Goal: Task Accomplishment & Management: Use online tool/utility

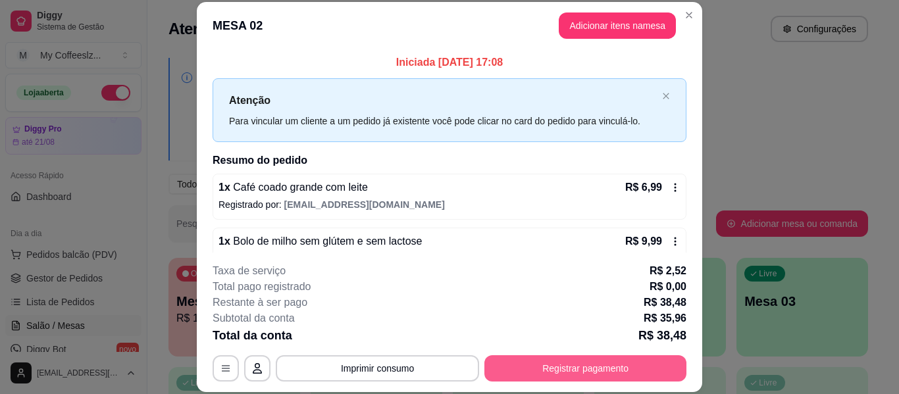
scroll to position [134, 0]
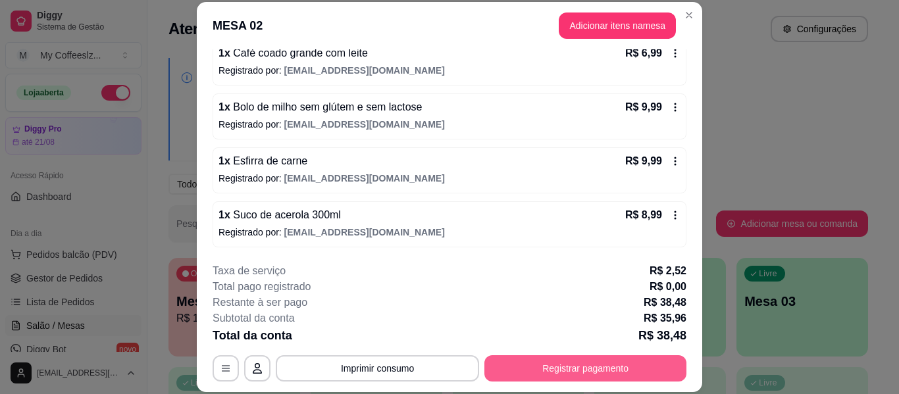
click at [545, 365] on button "Registrar pagamento" at bounding box center [586, 369] width 202 height 26
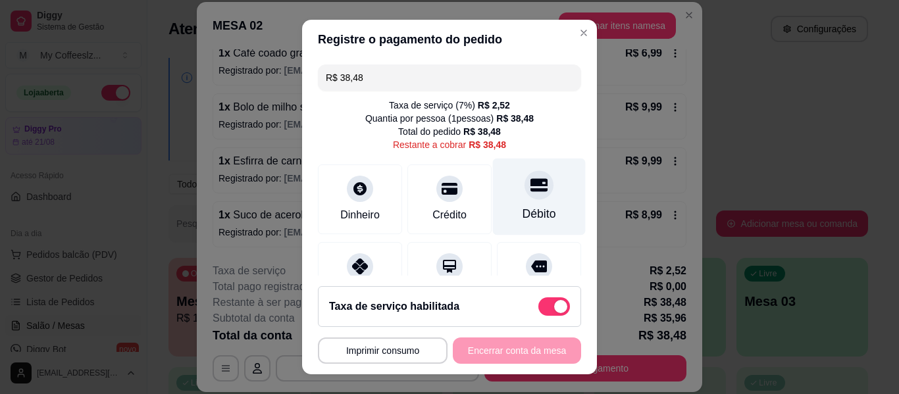
click at [493, 200] on div "Débito" at bounding box center [539, 197] width 93 height 77
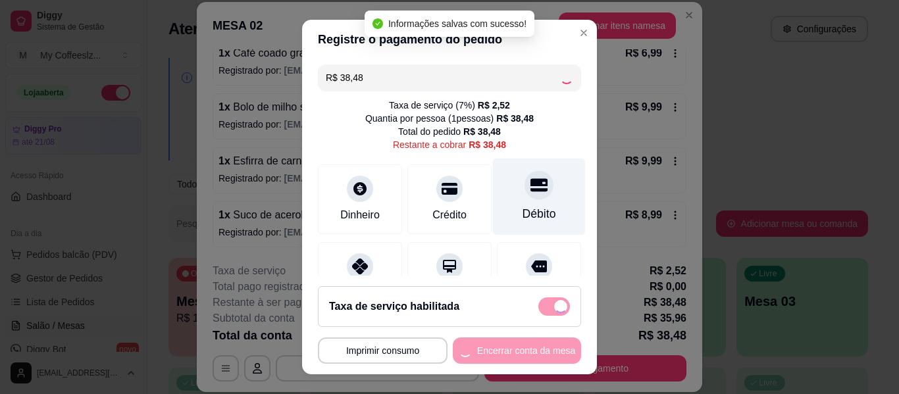
type input "R$ 0,00"
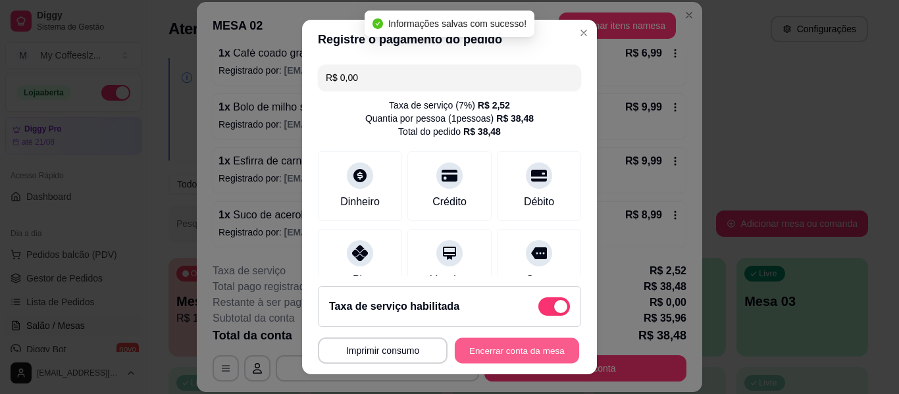
click at [504, 344] on button "Encerrar conta da mesa" at bounding box center [517, 351] width 124 height 26
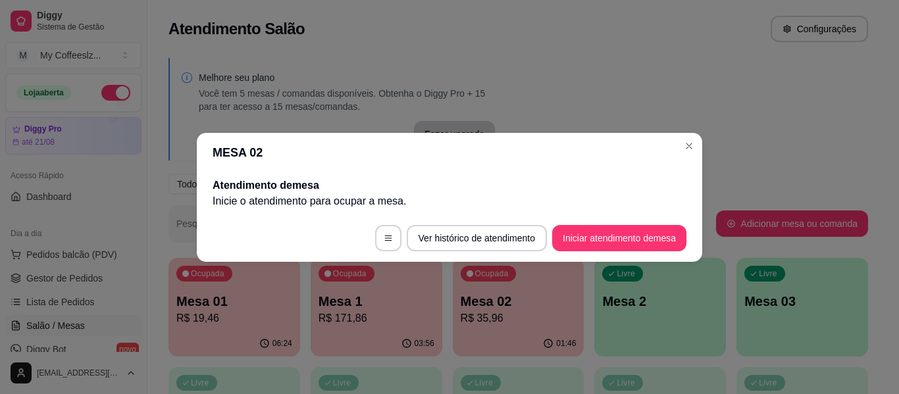
scroll to position [0, 0]
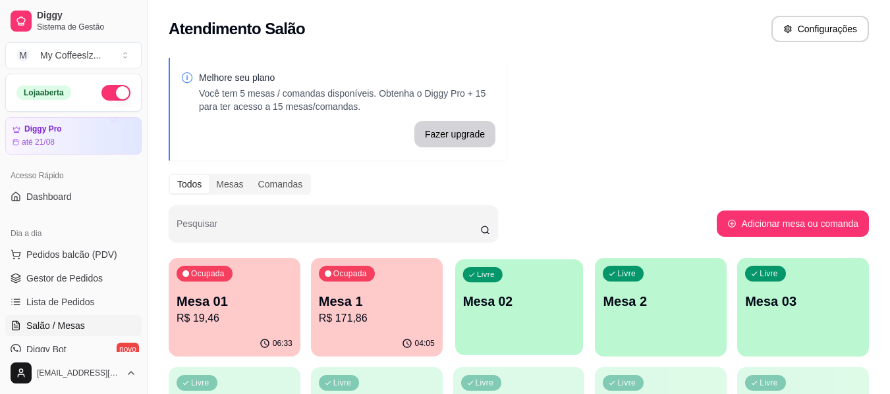
click at [543, 300] on p "Mesa 02" at bounding box center [518, 302] width 113 height 18
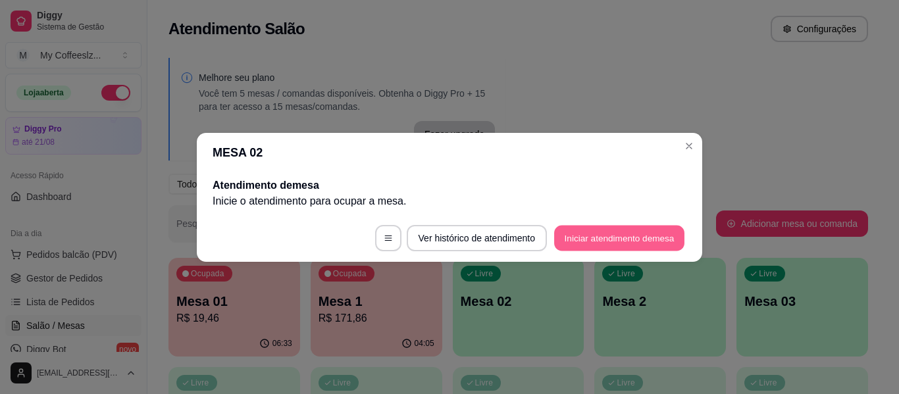
click at [586, 232] on button "Iniciar atendimento de mesa" at bounding box center [619, 238] width 130 height 26
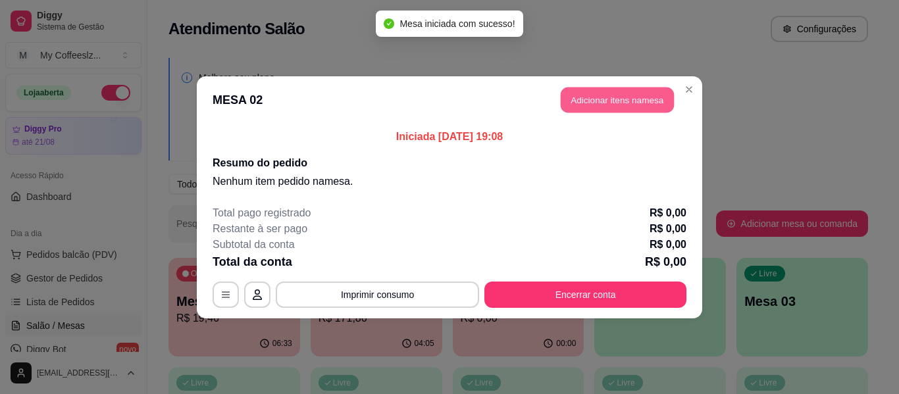
click at [610, 99] on button "Adicionar itens na mesa" at bounding box center [617, 100] width 113 height 26
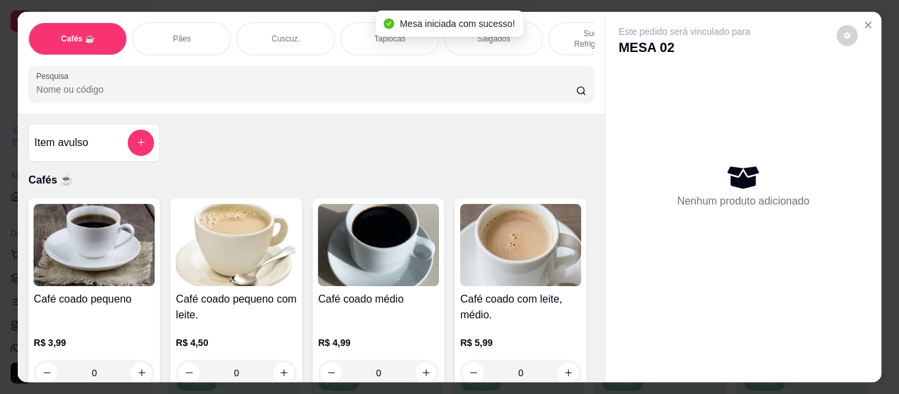
click at [610, 99] on div "Este pedido será vinculado para MESA 02 Nenhum produto adicionado" at bounding box center [744, 187] width 276 height 350
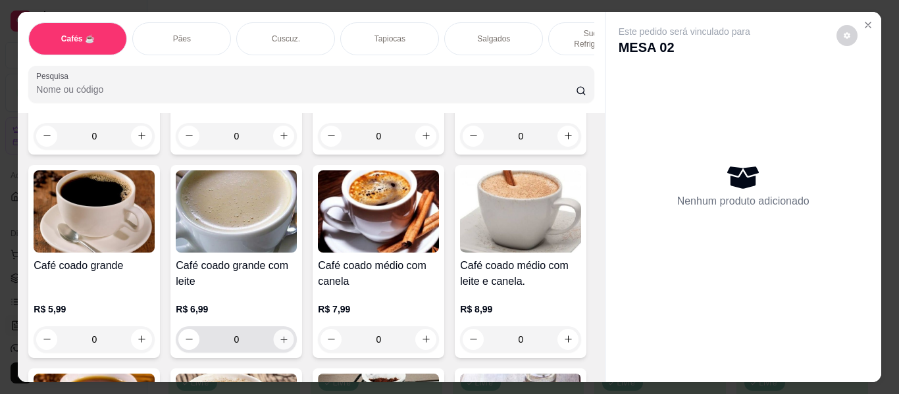
click at [289, 335] on icon "increase-product-quantity" at bounding box center [284, 340] width 10 height 10
type input "1"
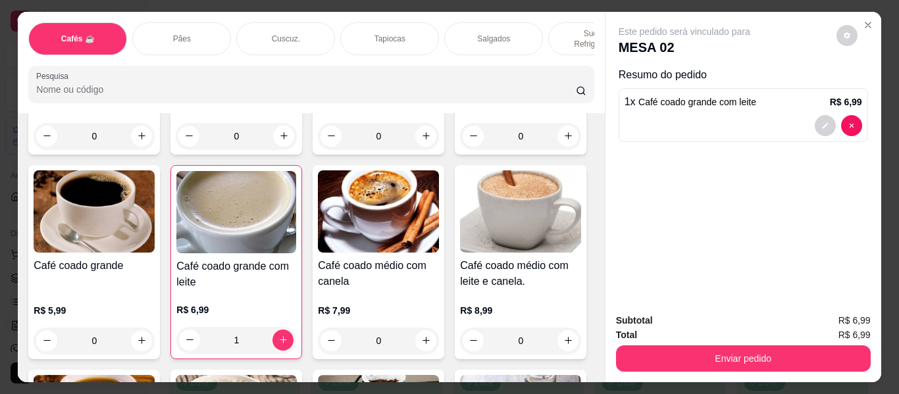
click at [564, 22] on div "Sucos e Refrigerantes" at bounding box center [597, 38] width 99 height 33
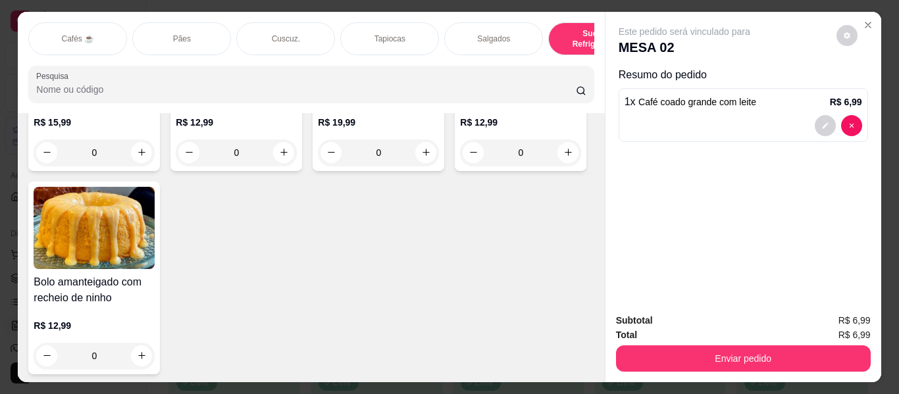
scroll to position [36, 0]
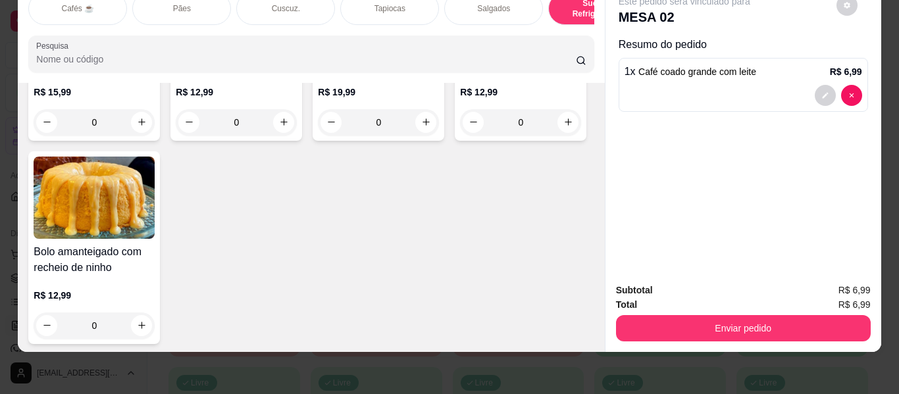
click at [483, 101] on div "Item avulso Cafés ☕ Café coado pequeno R$ 3,99 0 Café coado pequeno com leite. …" at bounding box center [311, 217] width 587 height 269
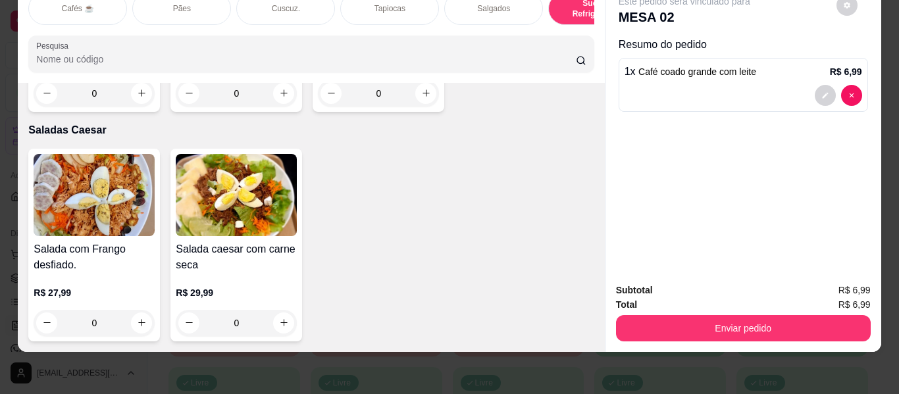
scroll to position [8168, 0]
type input "0"
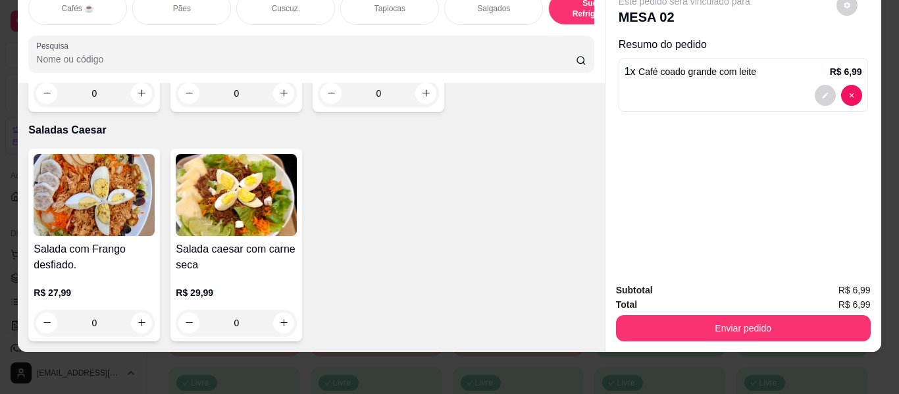
type input "2"
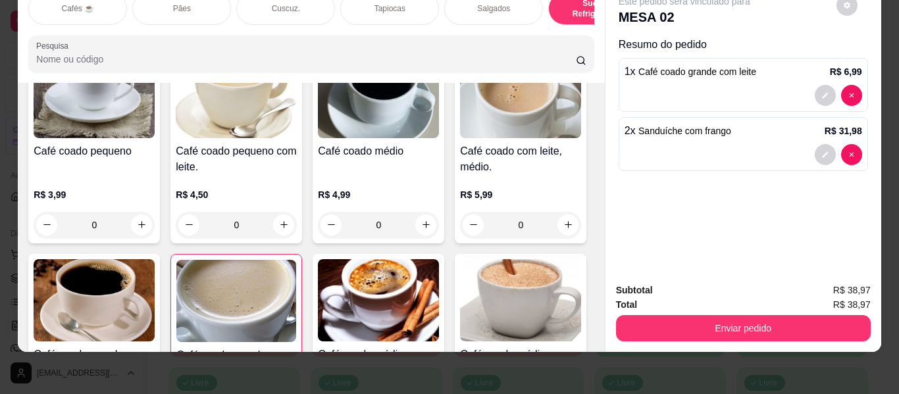
scroll to position [0, 0]
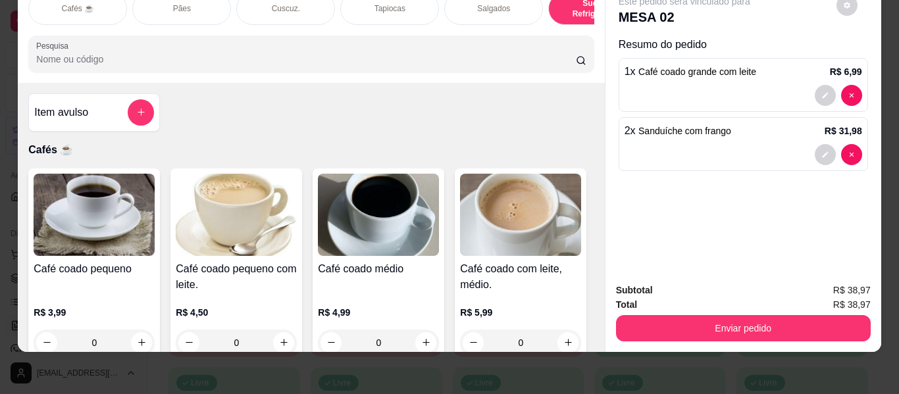
click at [136, 89] on div "Item avulso Cafés ☕ Café coado pequeno R$ 3,99 0 Café coado pequeno com leite. …" at bounding box center [311, 217] width 587 height 269
click at [140, 108] on icon "add-separate-item" at bounding box center [141, 113] width 10 height 10
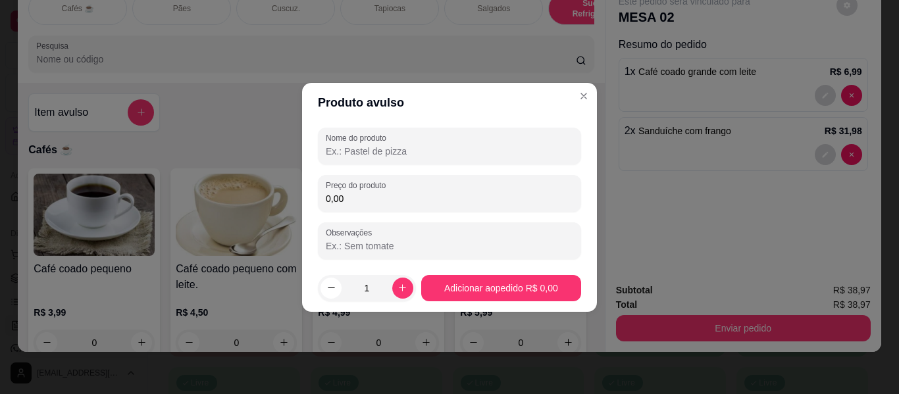
click at [359, 149] on input "Nome do produto" at bounding box center [450, 151] width 248 height 13
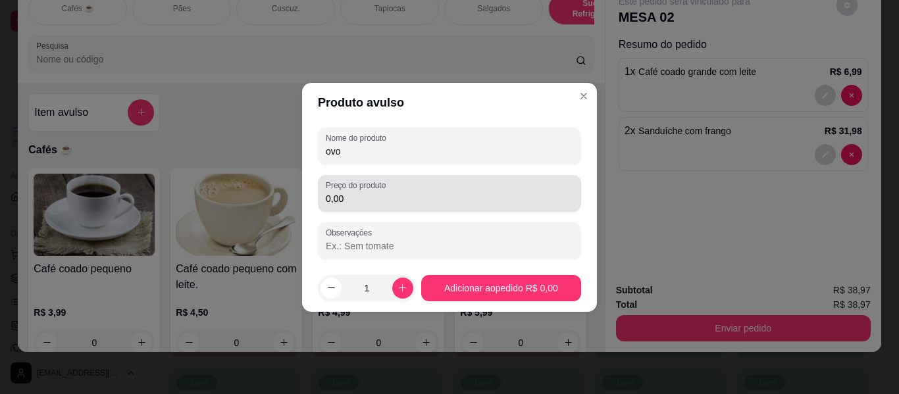
type input "ovo"
click at [387, 190] on label "Preço do produto" at bounding box center [358, 185] width 65 height 11
click at [387, 192] on input "0,00" at bounding box center [450, 198] width 248 height 13
click at [387, 190] on label "Preço do produto" at bounding box center [358, 185] width 65 height 11
click at [387, 192] on input "0,00" at bounding box center [450, 198] width 248 height 13
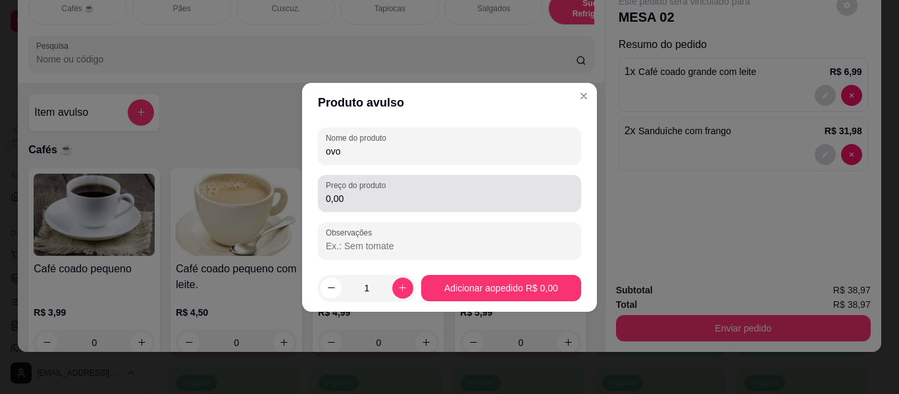
click at [387, 190] on label "Preço do produto" at bounding box center [358, 185] width 65 height 11
click at [387, 192] on input "0,00" at bounding box center [450, 198] width 248 height 13
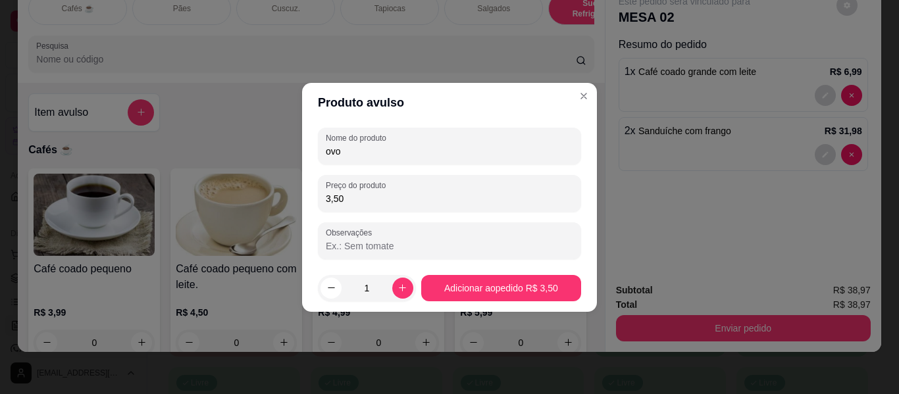
type input "3,50"
click at [387, 190] on label "Preço do produto" at bounding box center [358, 185] width 65 height 11
click at [387, 192] on input "3,50" at bounding box center [450, 198] width 248 height 13
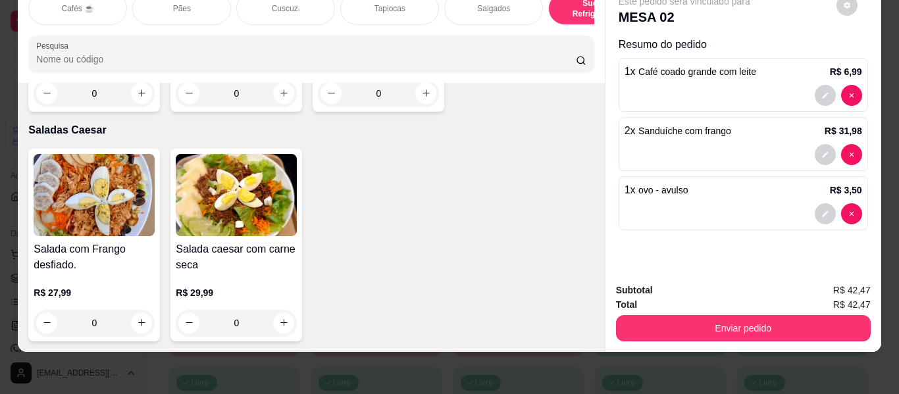
scroll to position [7263, 0]
type input "1"
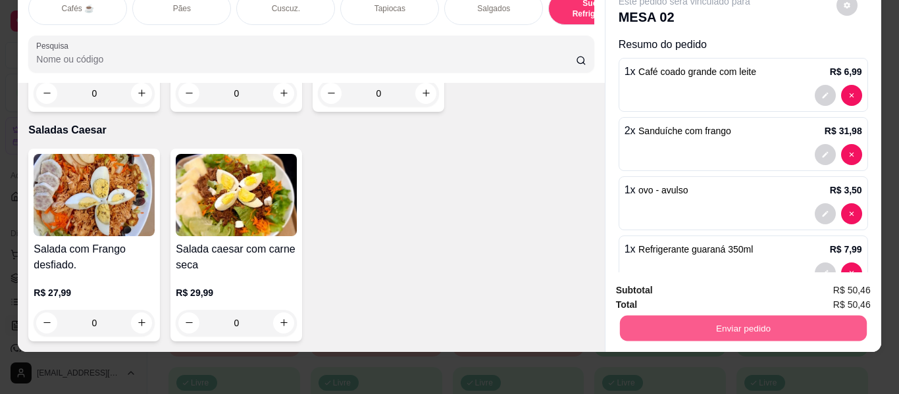
click at [686, 324] on button "Enviar pedido" at bounding box center [743, 329] width 247 height 26
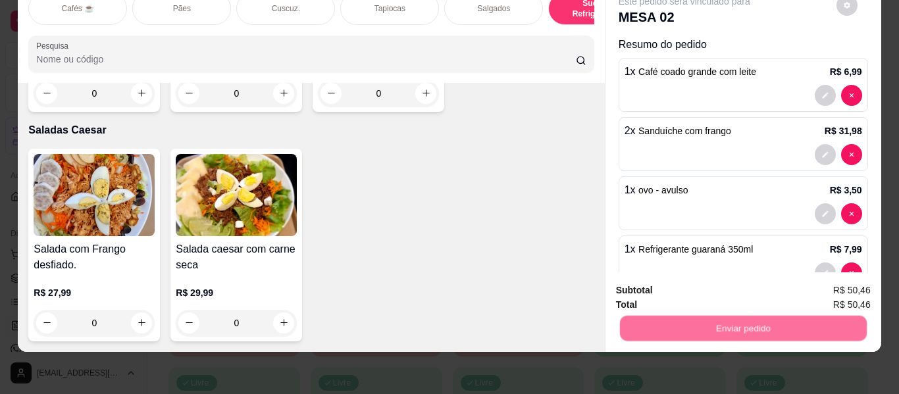
click at [693, 278] on button "Não registrar e enviar pedido" at bounding box center [699, 286] width 137 height 25
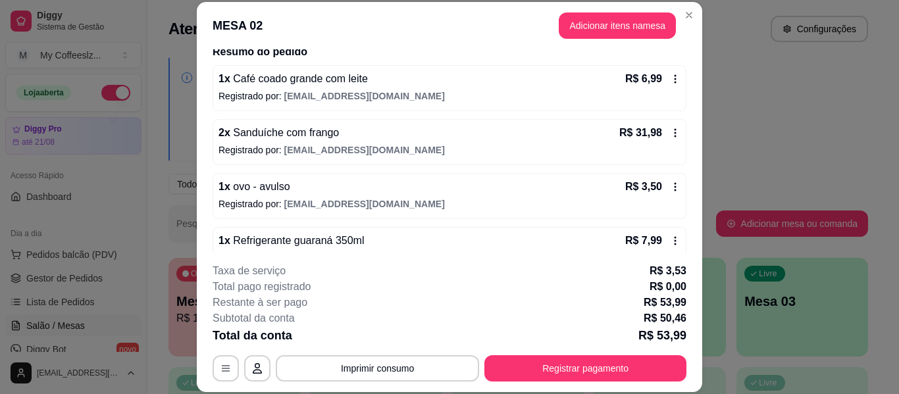
scroll to position [134, 0]
